Goal: Complete application form

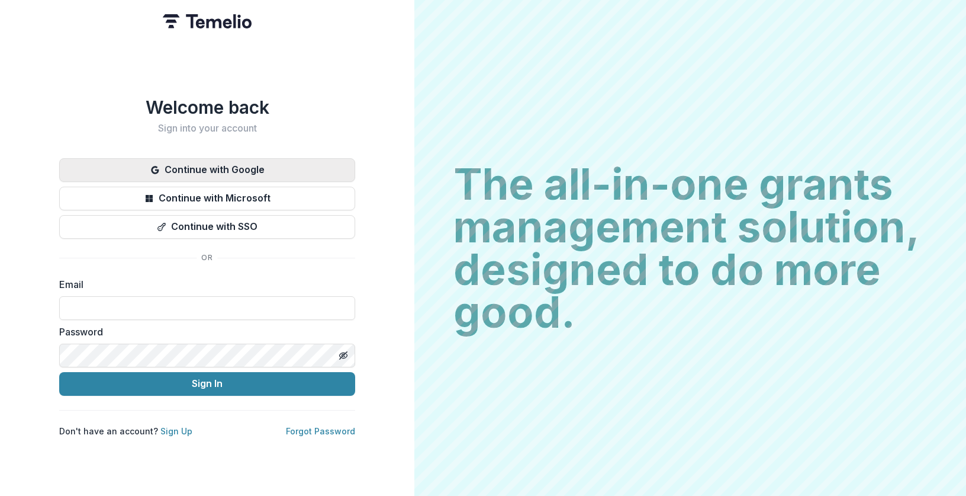
click at [241, 163] on button "Continue with Google" at bounding box center [207, 170] width 296 height 24
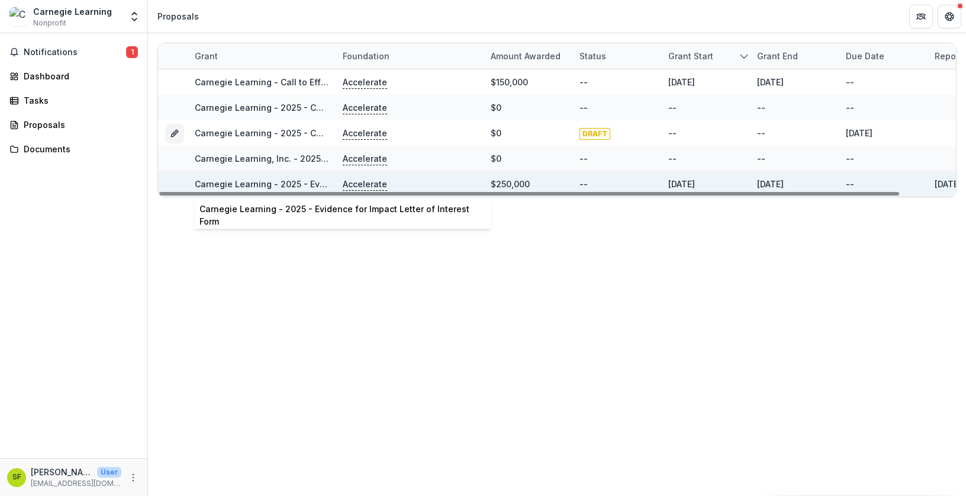
click at [303, 182] on link "Carnegie Learning - 2025 - Evidence for Impact Letter of Interest Form" at bounding box center [341, 184] width 292 height 10
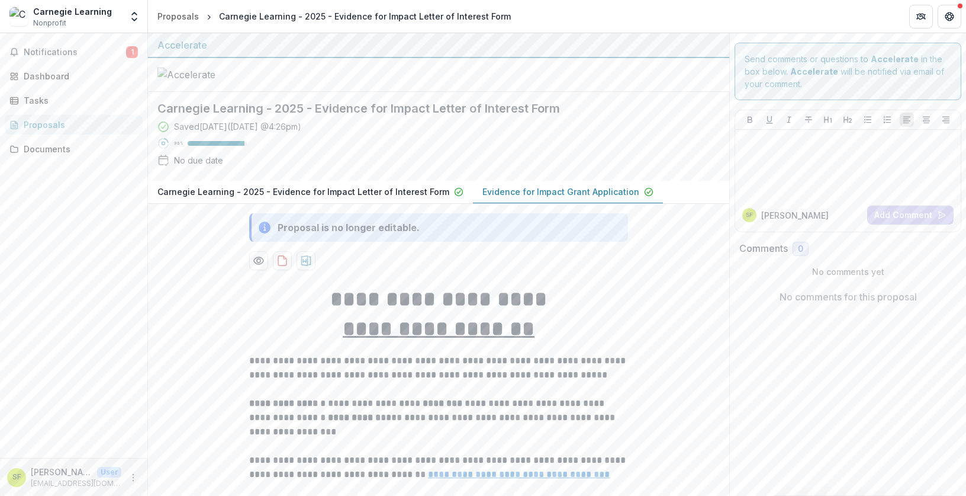
click at [391, 198] on p "Carnegie Learning - 2025 - Evidence for Impact Letter of Interest Form" at bounding box center [303, 191] width 292 height 12
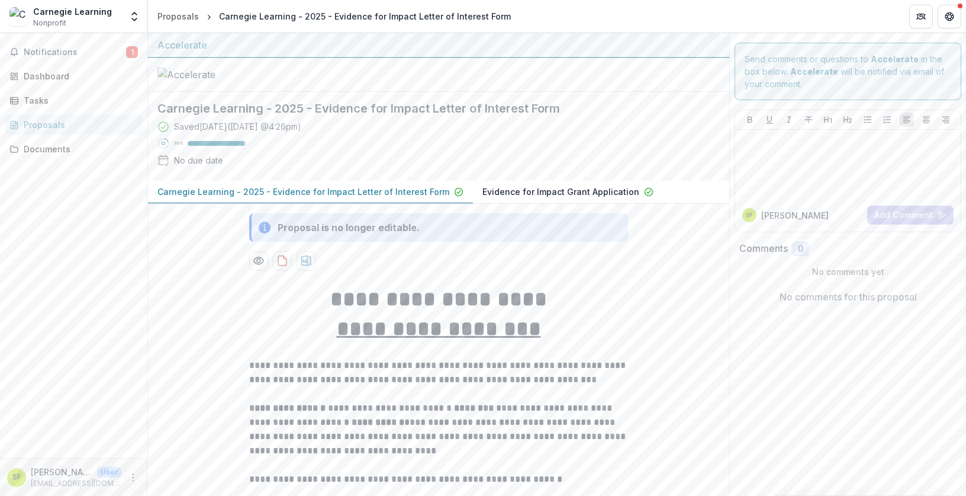
click at [538, 198] on p "Evidence for Impact Grant Application" at bounding box center [560, 191] width 157 height 12
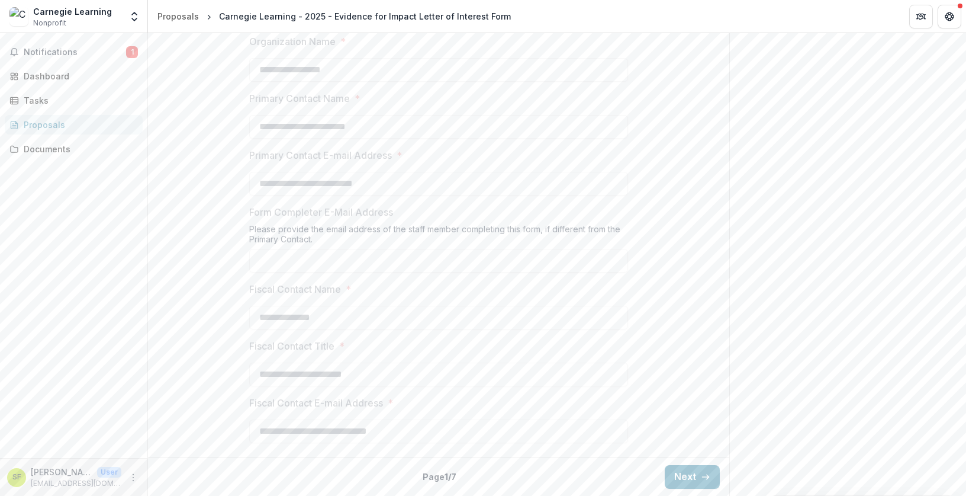
scroll to position [883, 0]
click at [683, 471] on button "Next" at bounding box center [692, 477] width 55 height 24
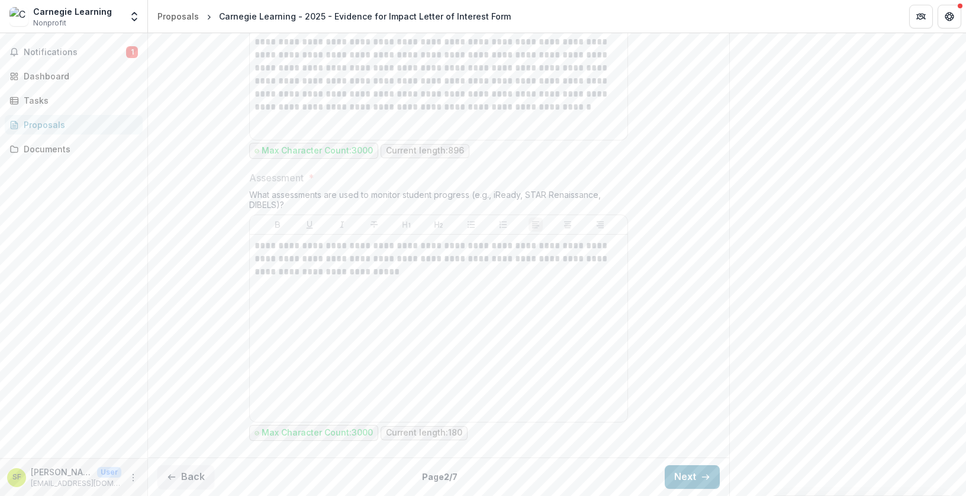
scroll to position [1428, 0]
click at [685, 481] on button "Next" at bounding box center [692, 477] width 55 height 24
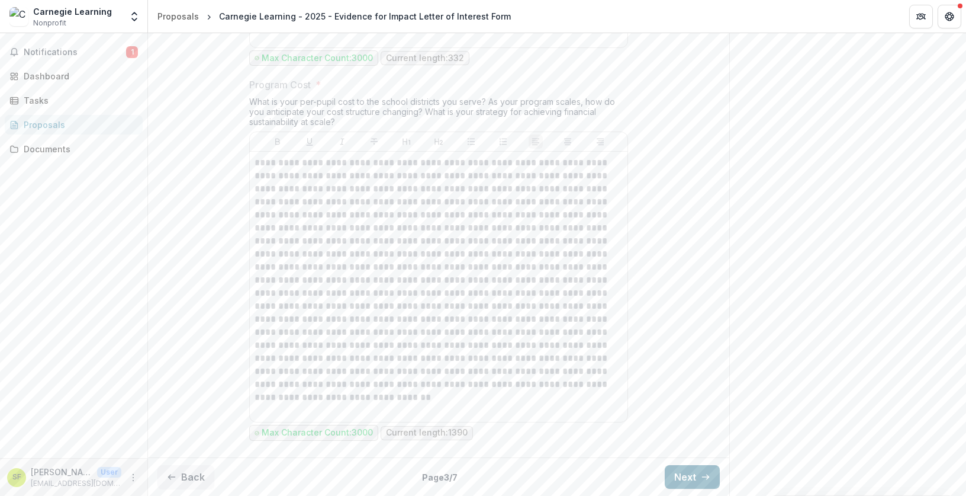
click at [693, 478] on button "Next" at bounding box center [692, 477] width 55 height 24
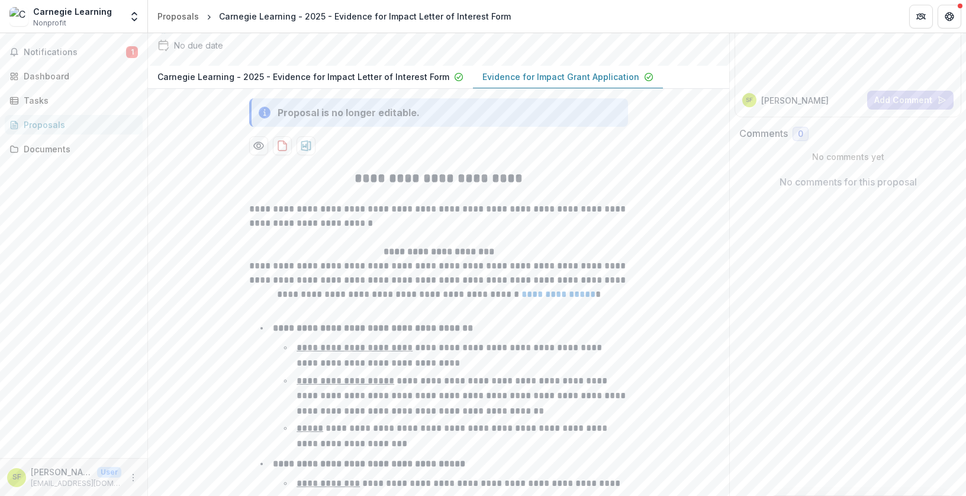
scroll to position [0, 0]
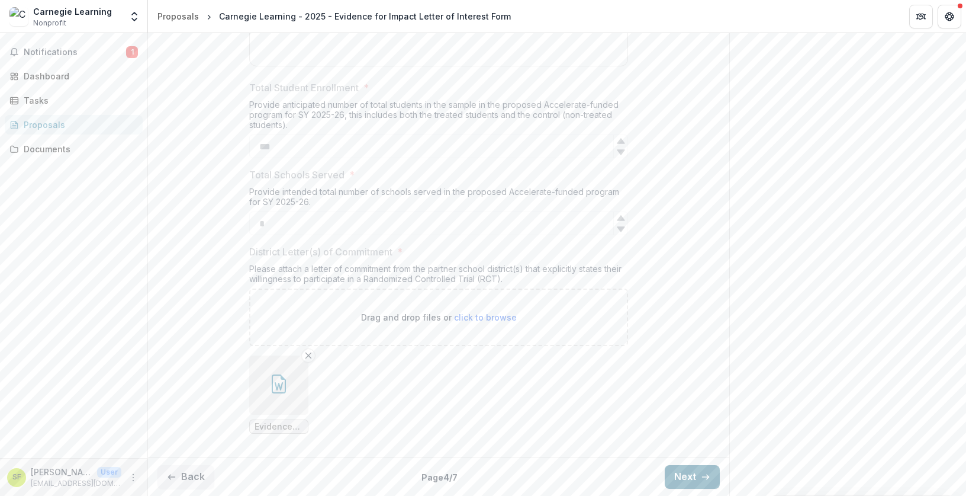
click at [675, 472] on button "Next" at bounding box center [692, 477] width 55 height 24
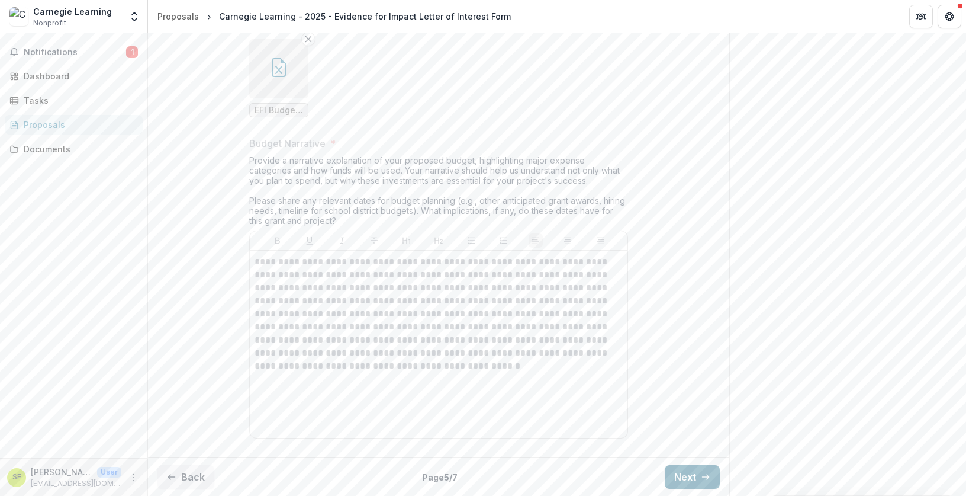
click at [675, 473] on button "Next" at bounding box center [692, 477] width 55 height 24
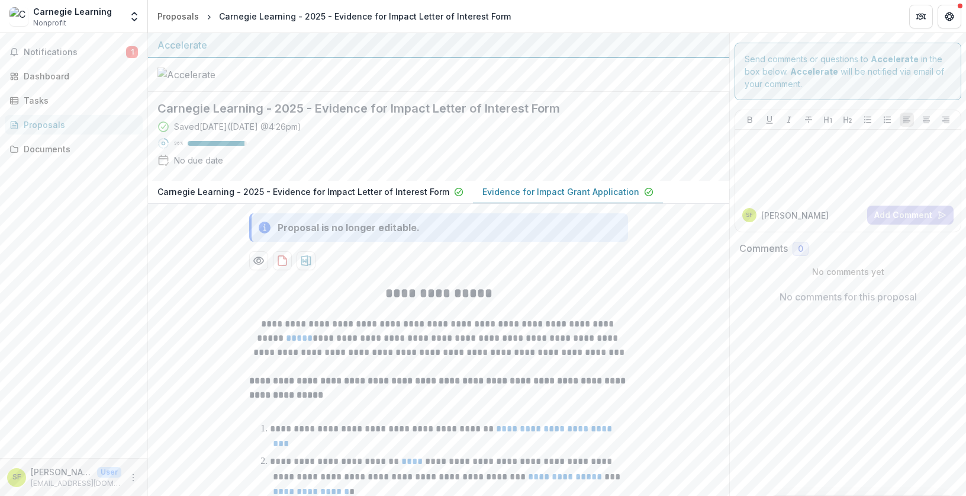
scroll to position [591, 0]
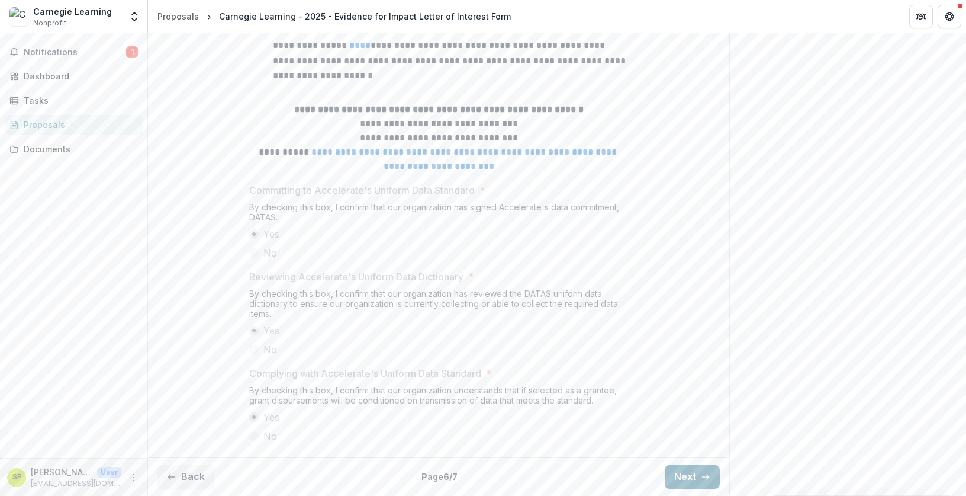
click at [686, 474] on button "Next" at bounding box center [692, 477] width 55 height 24
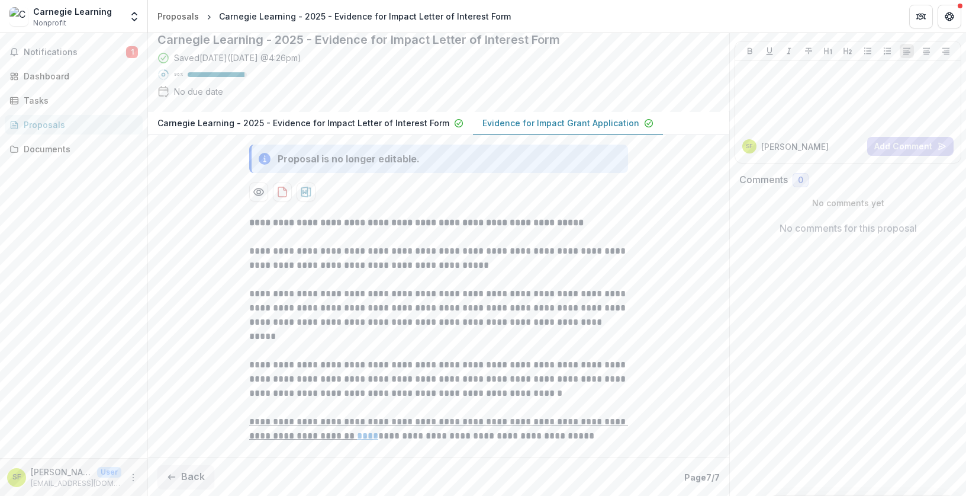
scroll to position [0, 0]
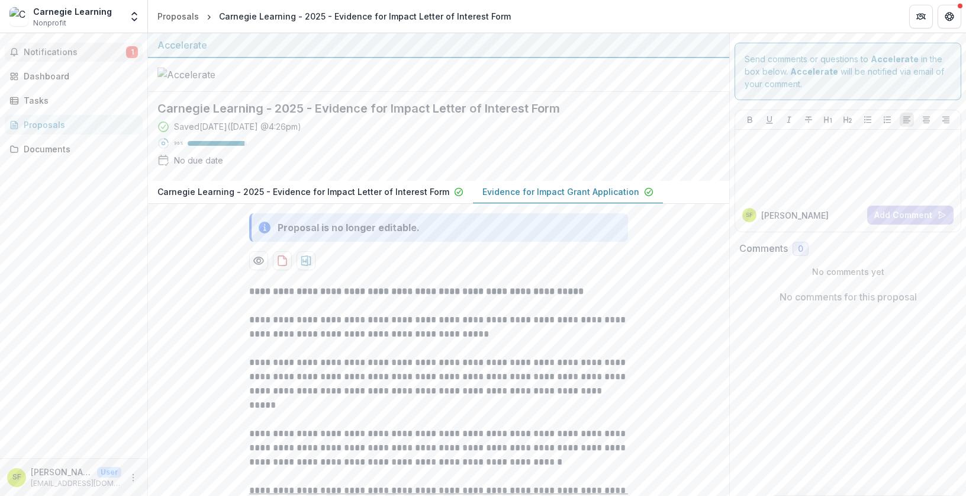
click at [78, 56] on span "Notifications" at bounding box center [75, 52] width 102 height 10
click at [457, 92] on div at bounding box center [438, 75] width 581 height 34
